Goal: Transaction & Acquisition: Purchase product/service

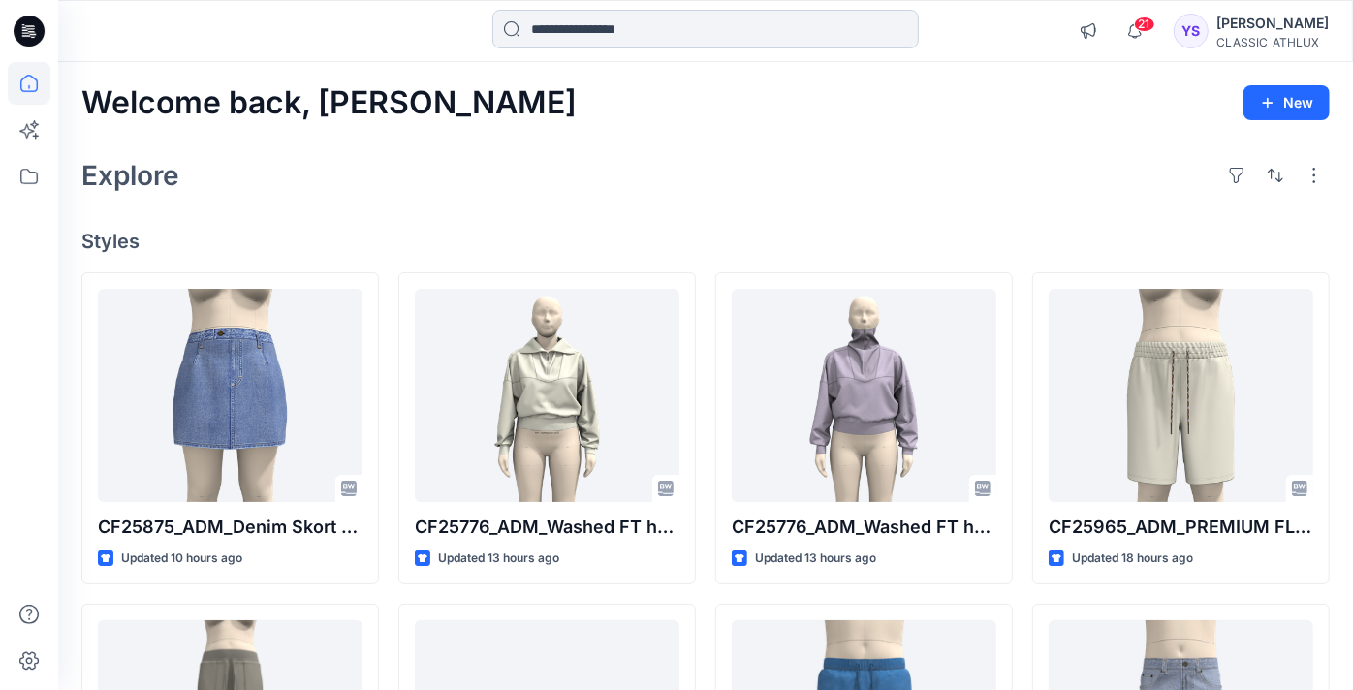
click at [611, 28] on input at bounding box center [705, 29] width 426 height 39
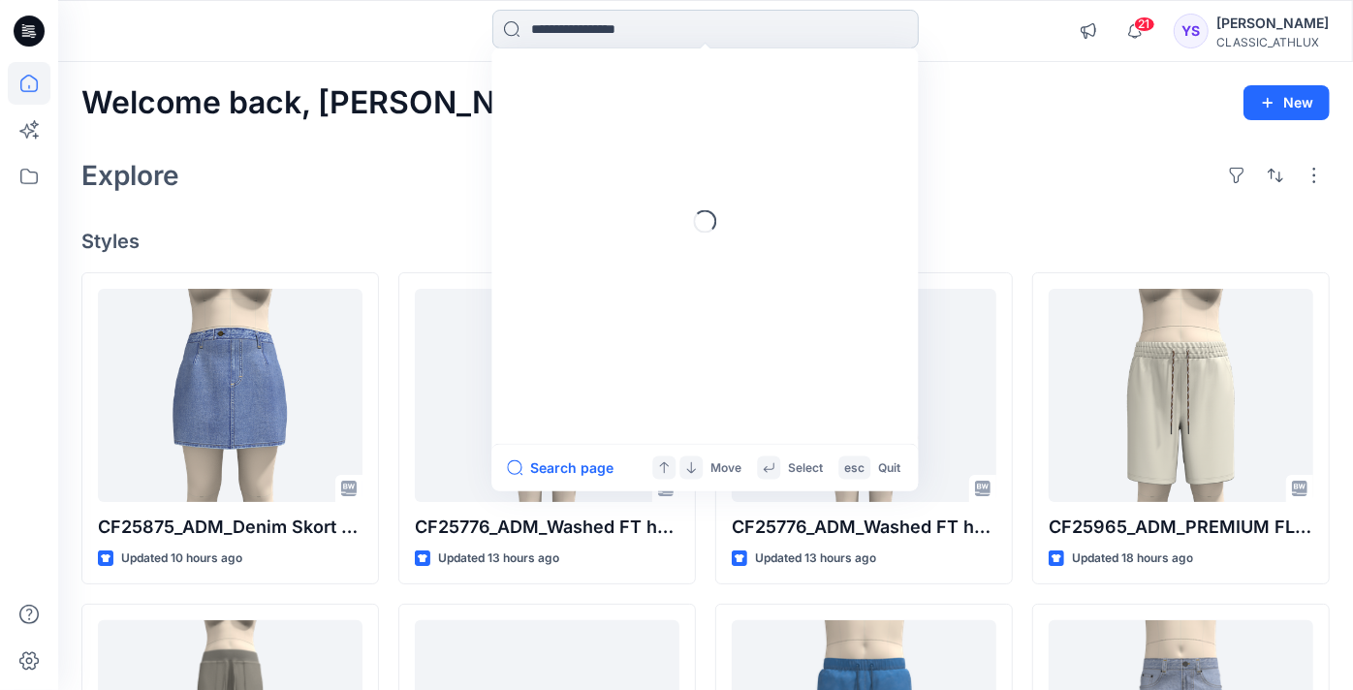
paste input "*******"
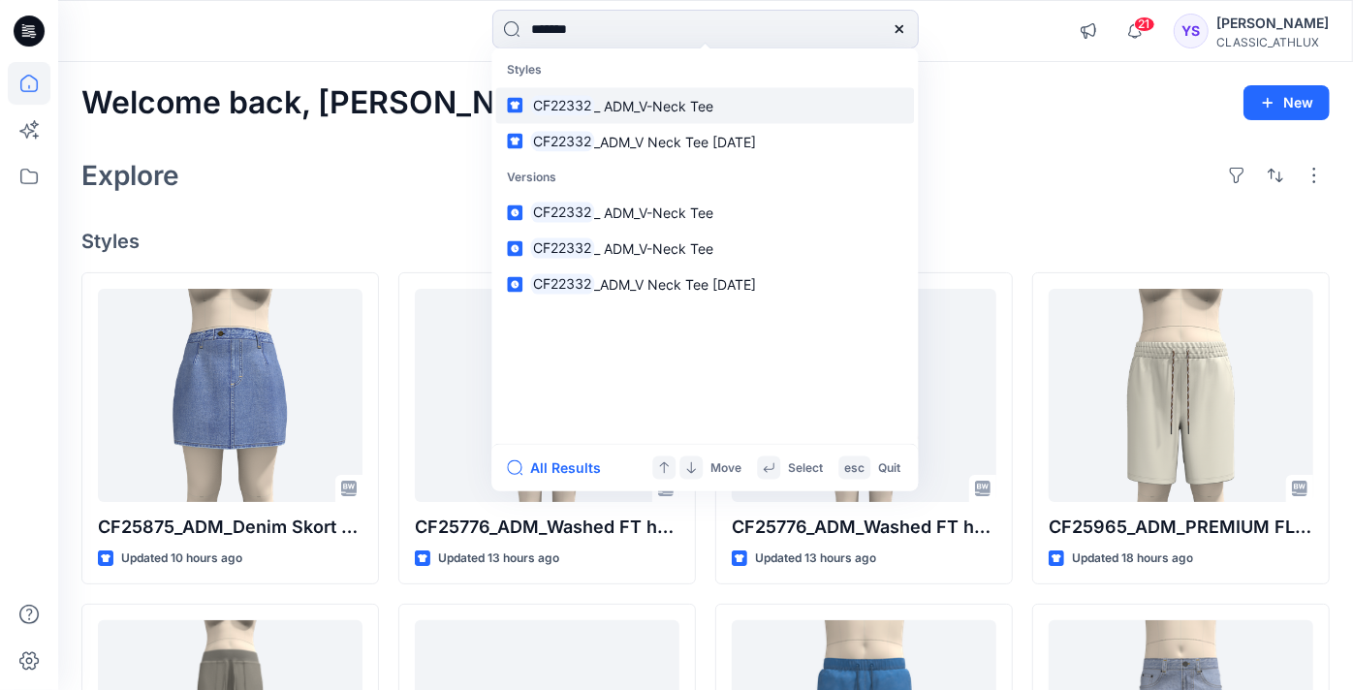
type input "*******"
click at [610, 109] on span "_ ADM_V-Neck Tee" at bounding box center [653, 105] width 119 height 16
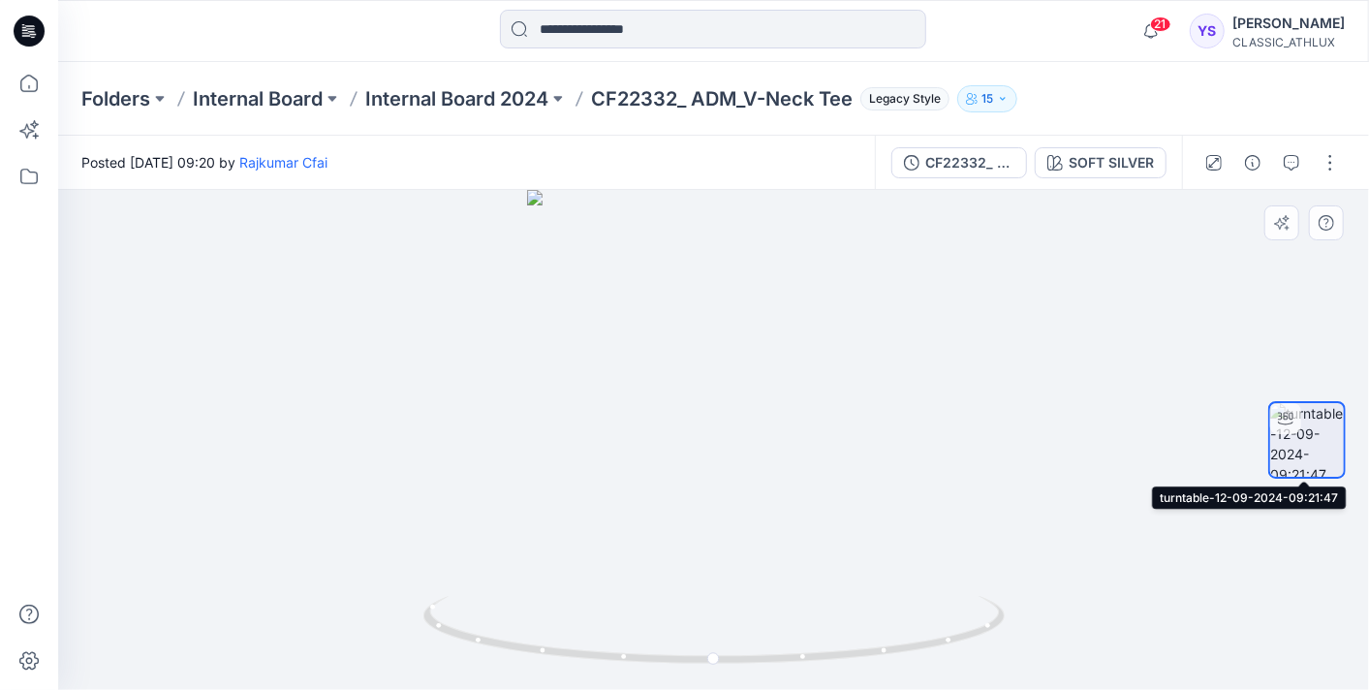
click at [1287, 437] on img at bounding box center [1307, 440] width 74 height 74
click at [1287, 423] on icon at bounding box center [1286, 419] width 16 height 16
drag, startPoint x: 708, startPoint y: 388, endPoint x: 893, endPoint y: 335, distance: 192.3
click at [893, 335] on div at bounding box center [713, 440] width 1311 height 500
drag, startPoint x: 729, startPoint y: 410, endPoint x: 829, endPoint y: 395, distance: 101.8
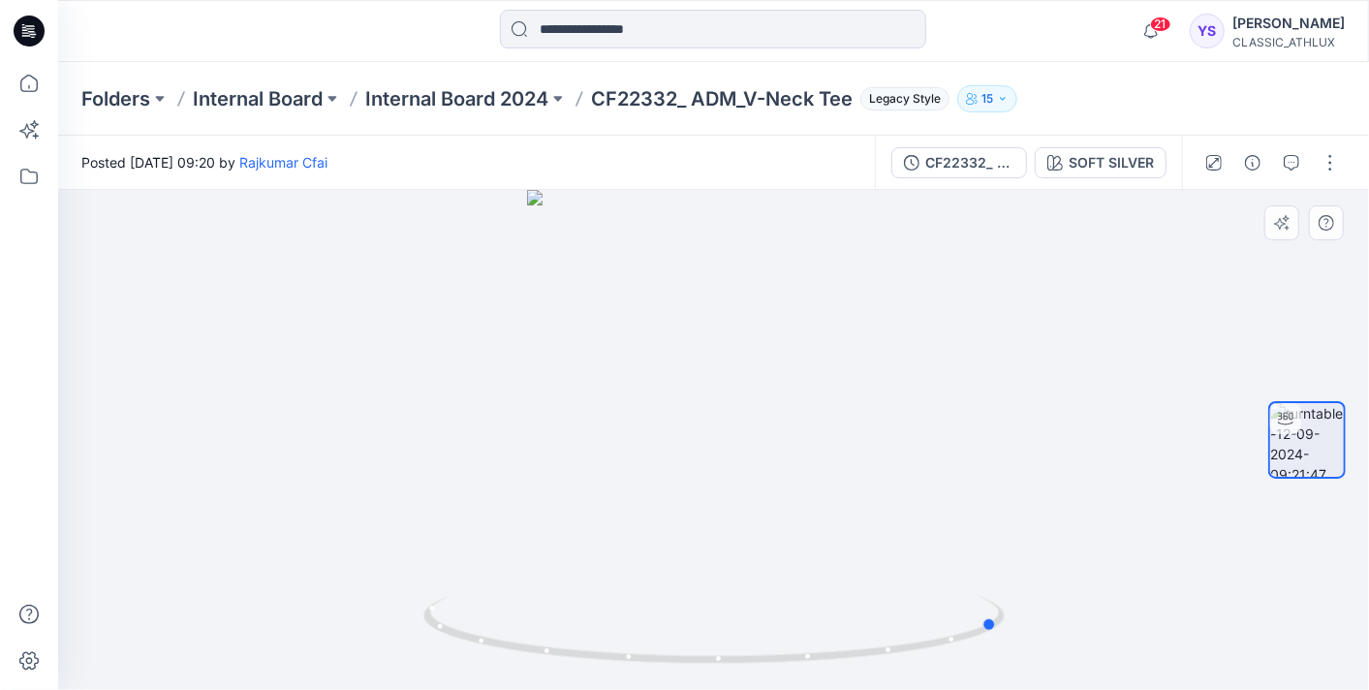
click at [829, 395] on div at bounding box center [713, 440] width 1311 height 500
drag, startPoint x: 744, startPoint y: 425, endPoint x: 543, endPoint y: 426, distance: 201.5
click at [543, 426] on div at bounding box center [713, 440] width 1311 height 500
drag, startPoint x: 716, startPoint y: 664, endPoint x: 107, endPoint y: 557, distance: 618.7
click at [107, 557] on div at bounding box center [713, 440] width 1311 height 500
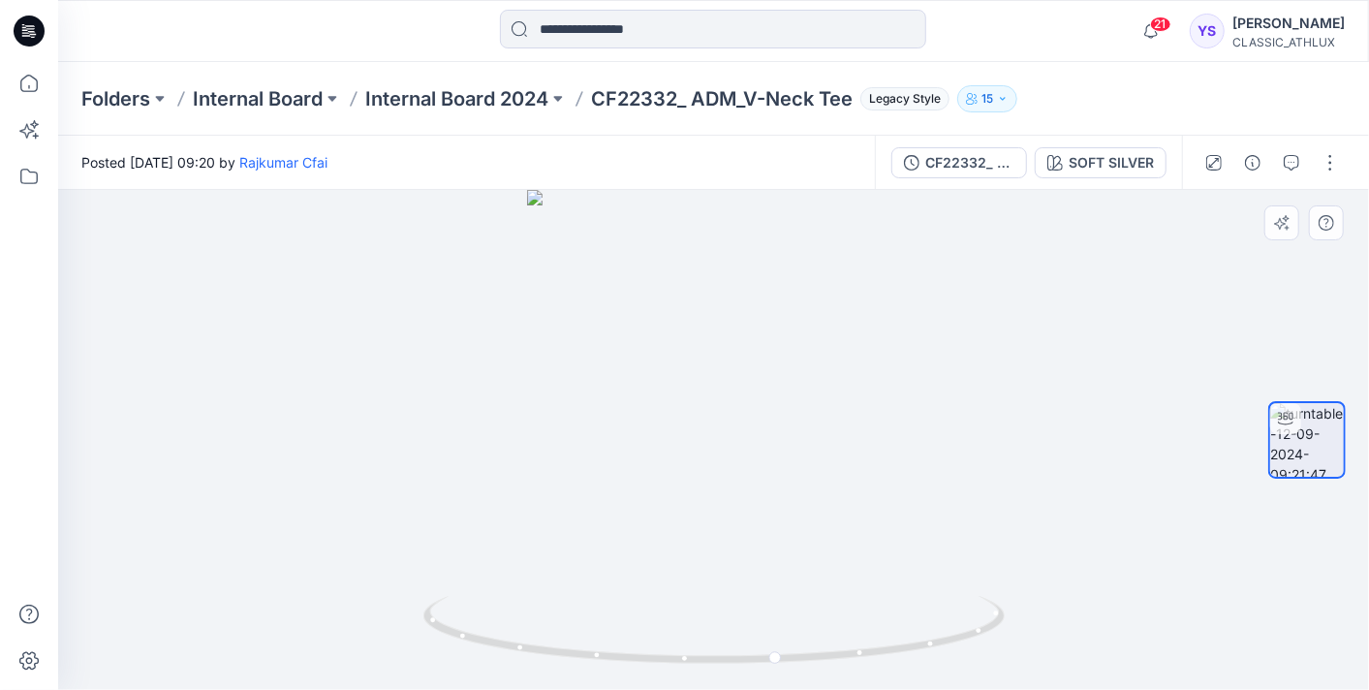
click at [656, 430] on div at bounding box center [713, 440] width 1311 height 500
drag, startPoint x: 656, startPoint y: 430, endPoint x: 689, endPoint y: 311, distance: 123.6
click at [689, 311] on div at bounding box center [713, 440] width 1311 height 500
drag, startPoint x: 714, startPoint y: 511, endPoint x: 652, endPoint y: 344, distance: 177.8
click at [652, 344] on div at bounding box center [713, 440] width 1311 height 500
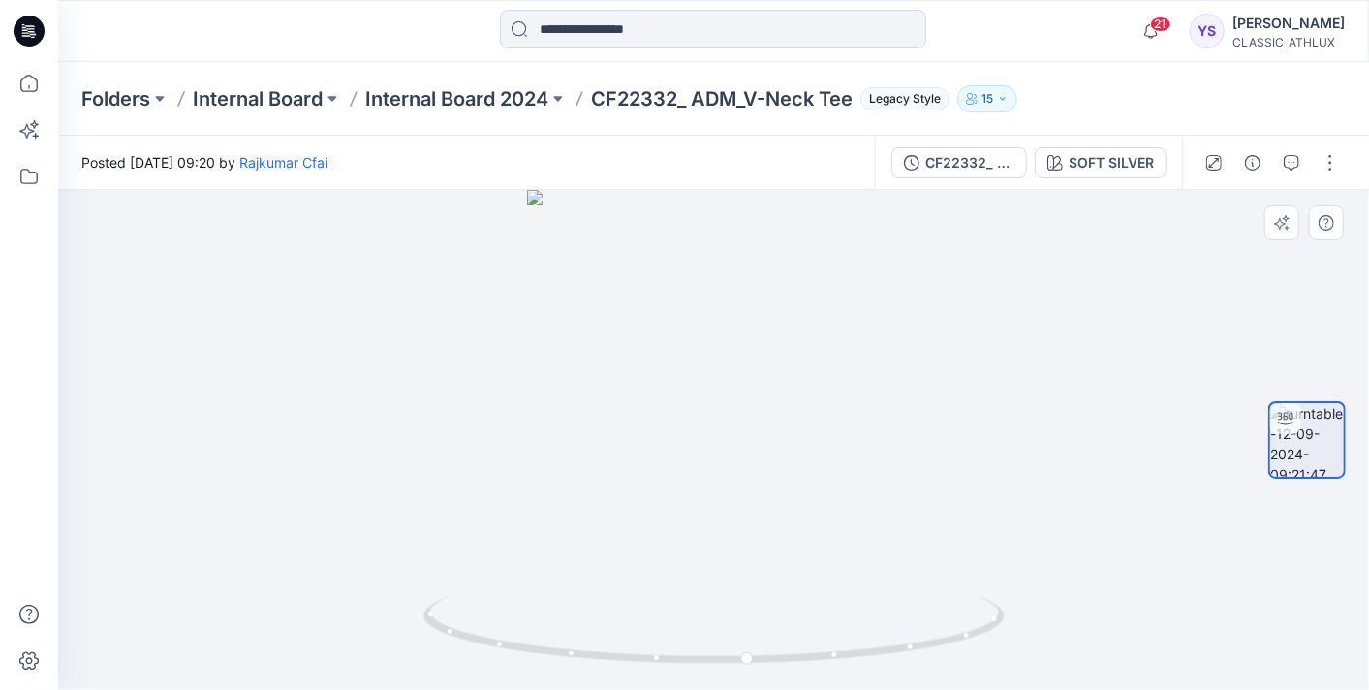
click at [1204, 622] on div at bounding box center [713, 440] width 1311 height 500
drag, startPoint x: 744, startPoint y: 659, endPoint x: 696, endPoint y: 646, distance: 50.1
click at [696, 646] on icon at bounding box center [716, 632] width 586 height 73
